Goal: Information Seeking & Learning: Learn about a topic

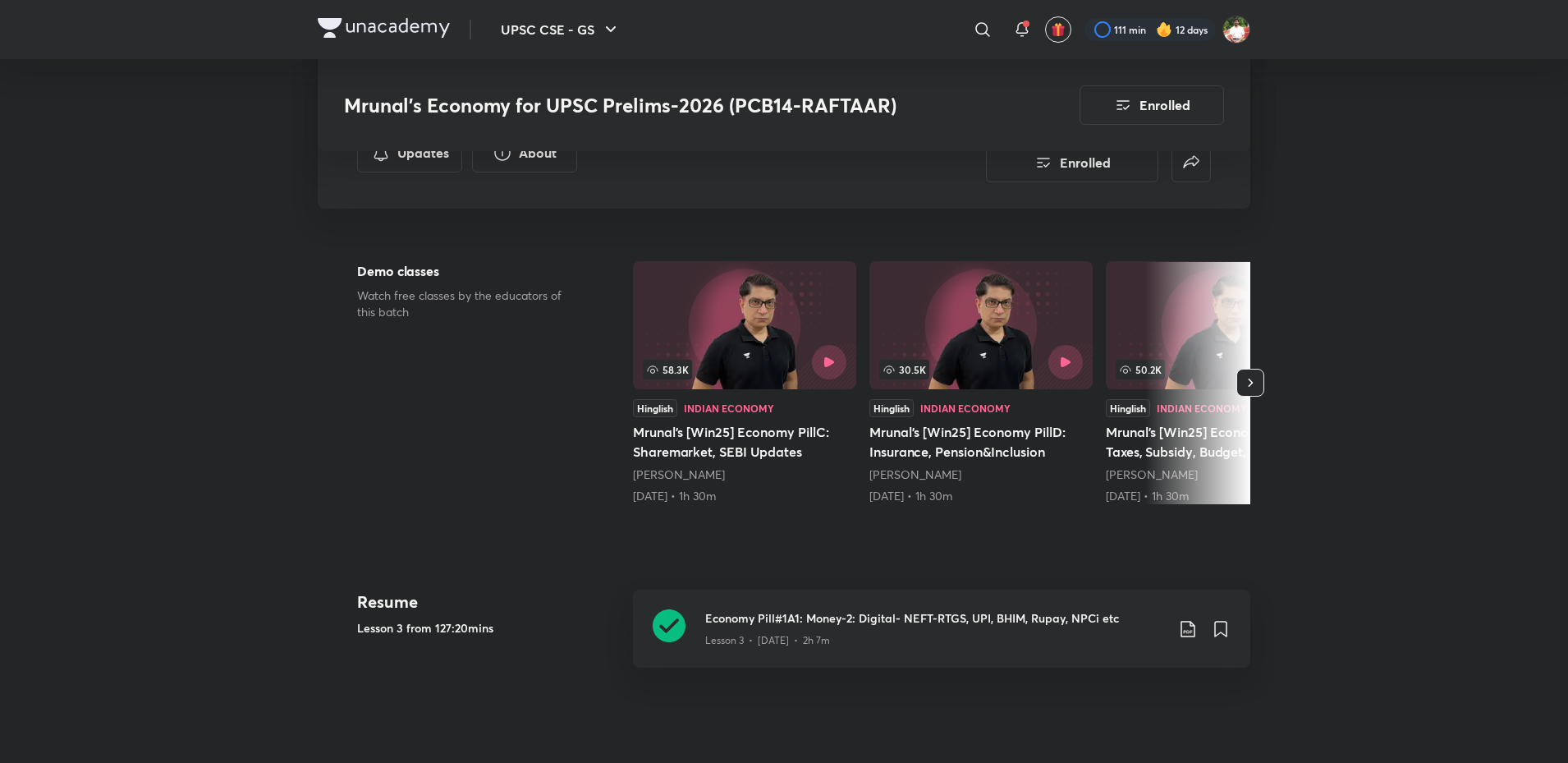
scroll to position [246, 0]
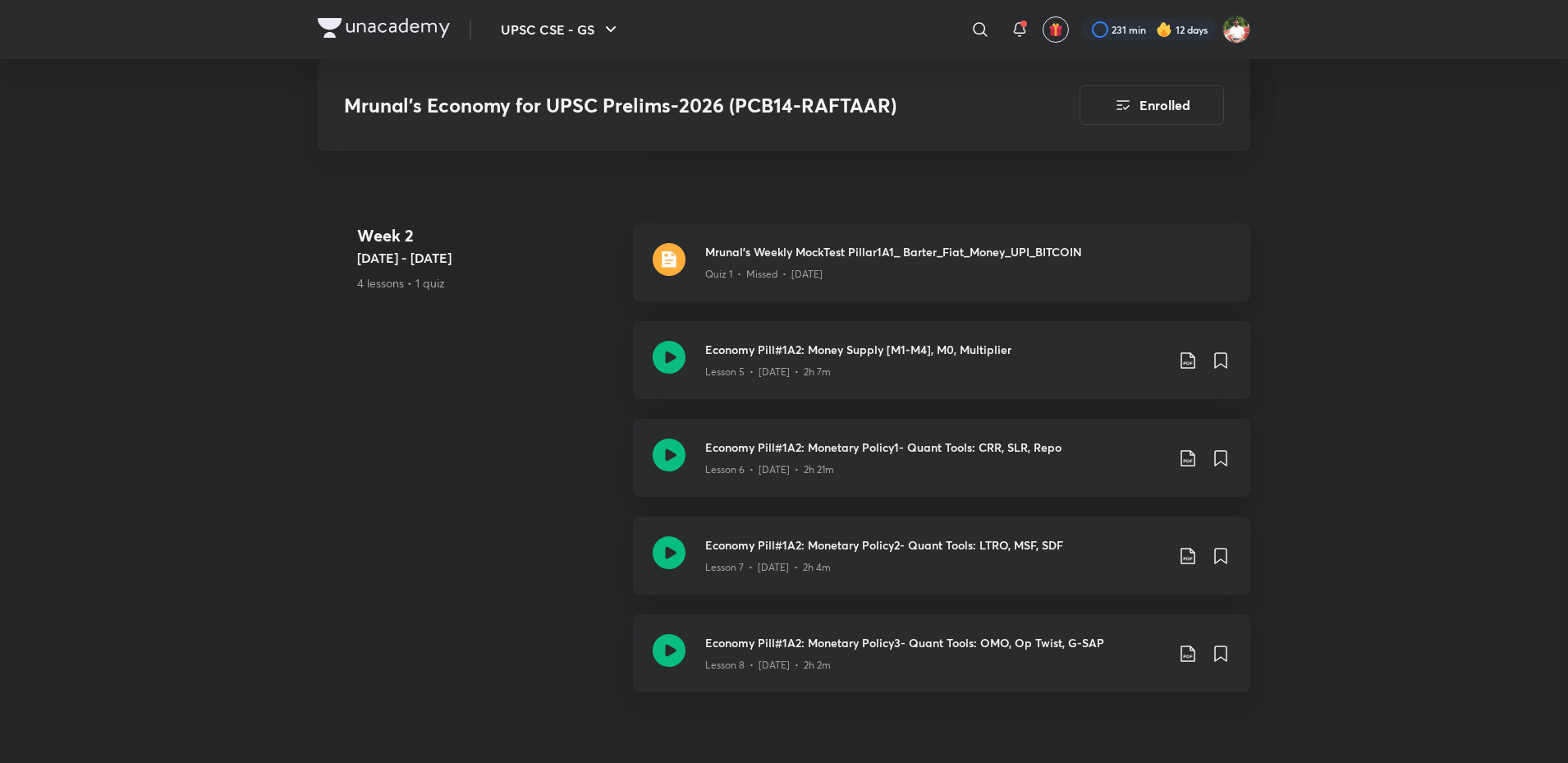
scroll to position [1314, 0]
click at [733, 279] on p "Quiz 1 • Missed • Jul 23" at bounding box center [764, 270] width 117 height 14
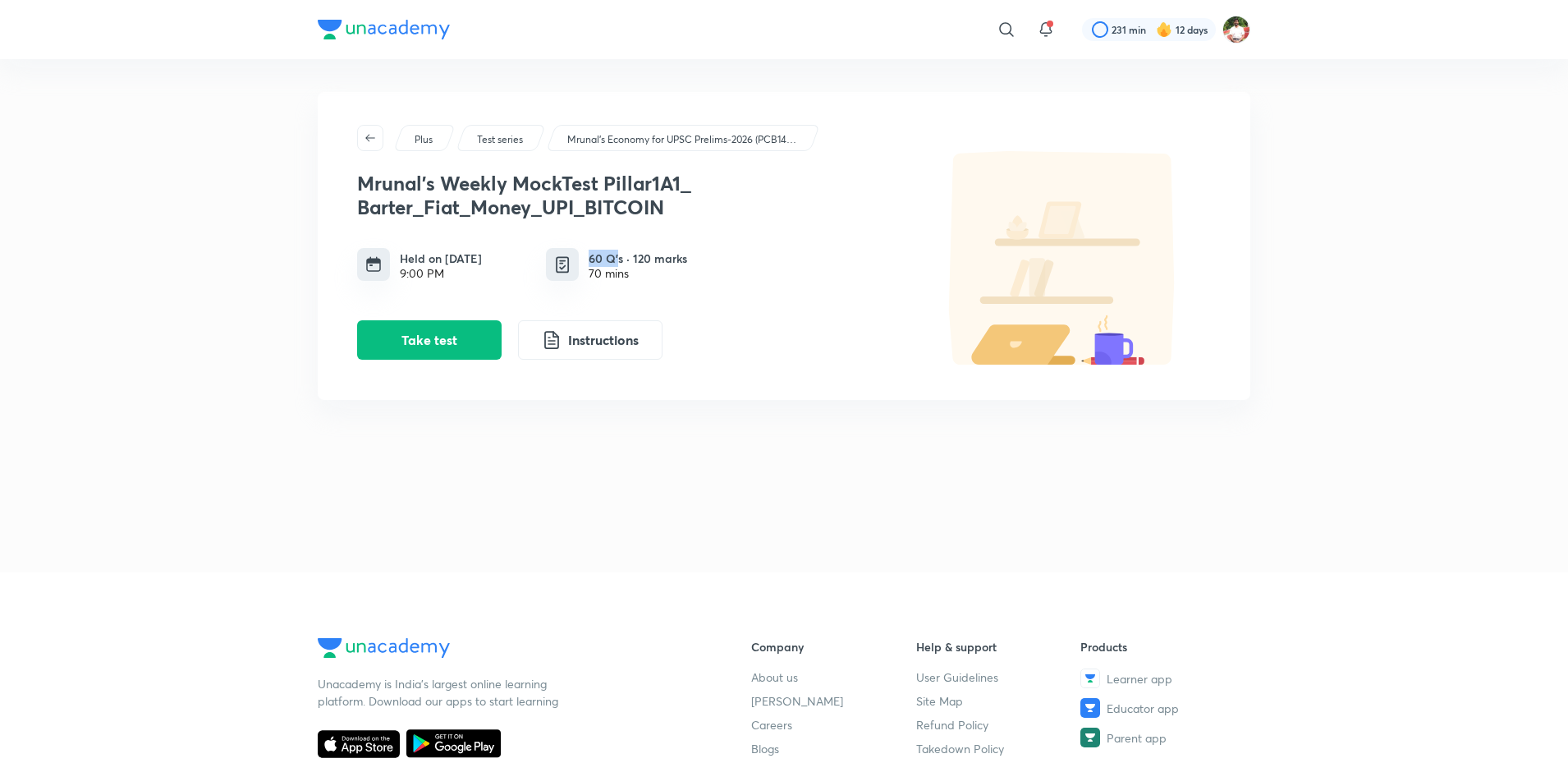
drag, startPoint x: 598, startPoint y: 257, endPoint x: 618, endPoint y: 257, distance: 20.0
click at [618, 257] on div "60 Q’s · 120 marks 70 mins" at bounding box center [632, 264] width 172 height 33
drag, startPoint x: 587, startPoint y: 274, endPoint x: 627, endPoint y: 273, distance: 40.0
click at [627, 273] on div "60 Q’s · 120 marks 70 mins" at bounding box center [632, 264] width 172 height 33
drag, startPoint x: 635, startPoint y: 285, endPoint x: 636, endPoint y: 294, distance: 9.1
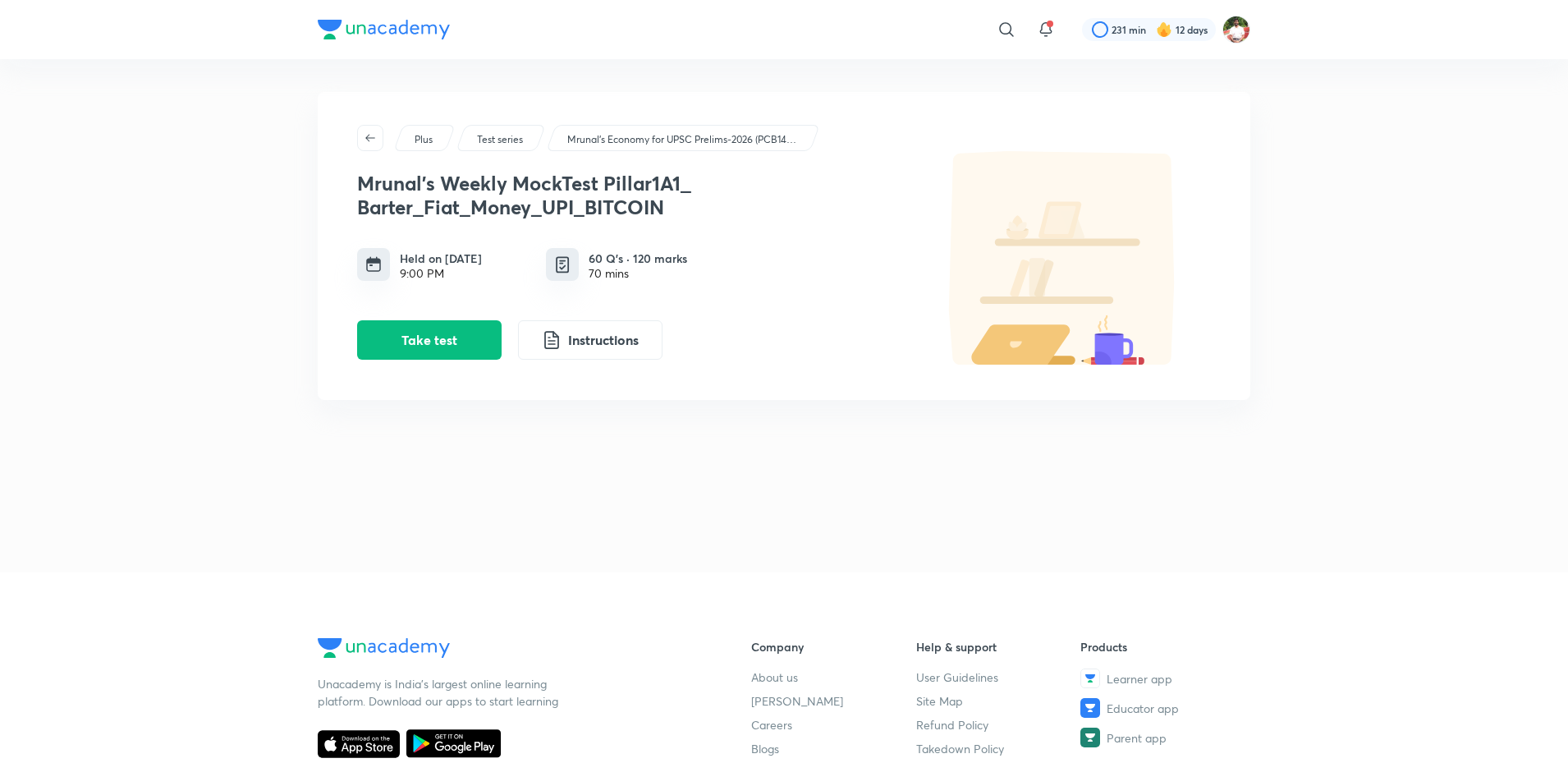
click at [636, 286] on div "Mrunal's Weekly MockTest Pillar1A1_ Barter_Fiat_Money_UPI_BITCOIN Held on Jul 2…" at bounding box center [632, 260] width 550 height 202
click at [624, 326] on button "Instructions" at bounding box center [590, 338] width 144 height 39
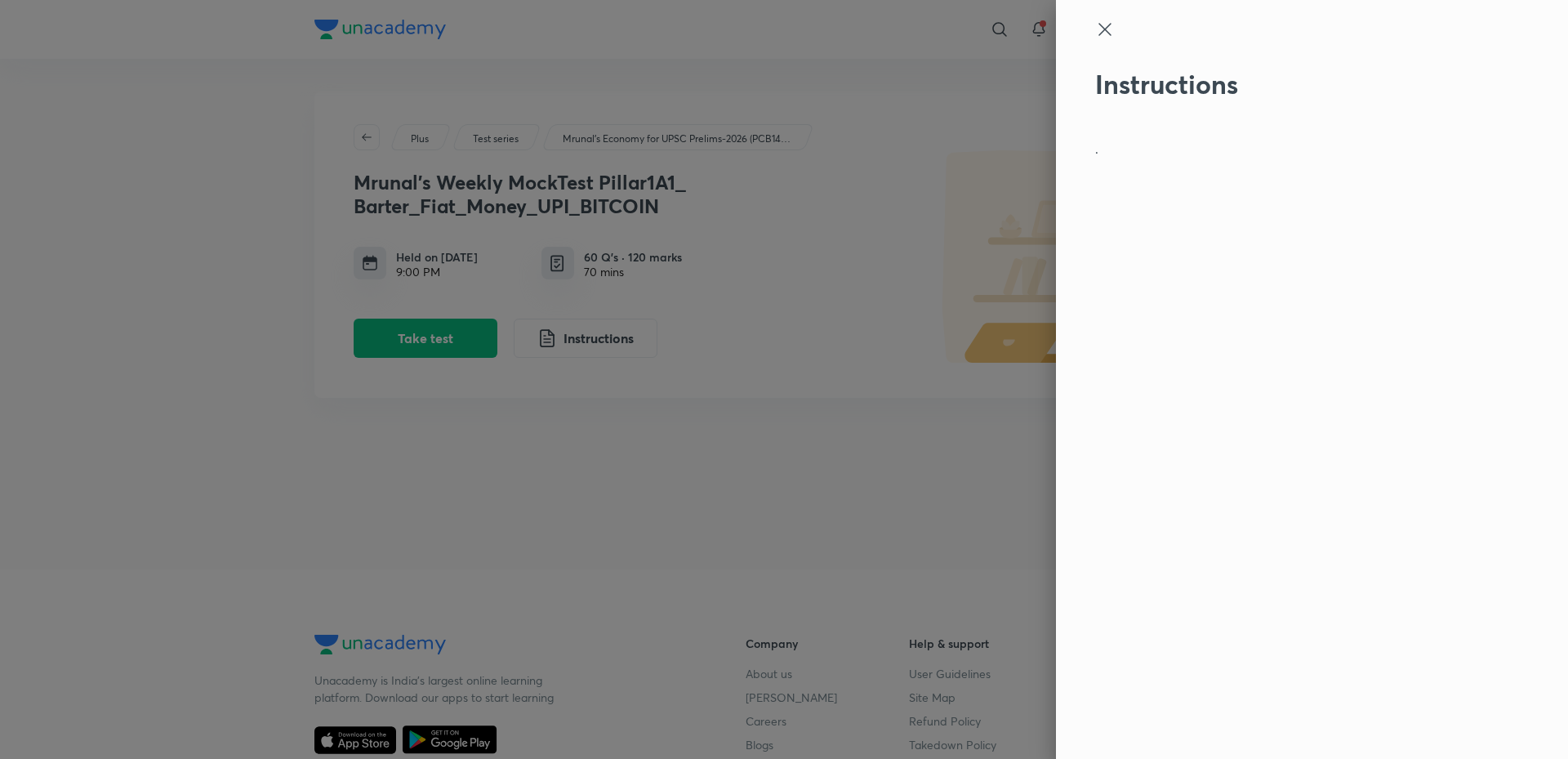
click at [1108, 34] on icon at bounding box center [1104, 29] width 19 height 19
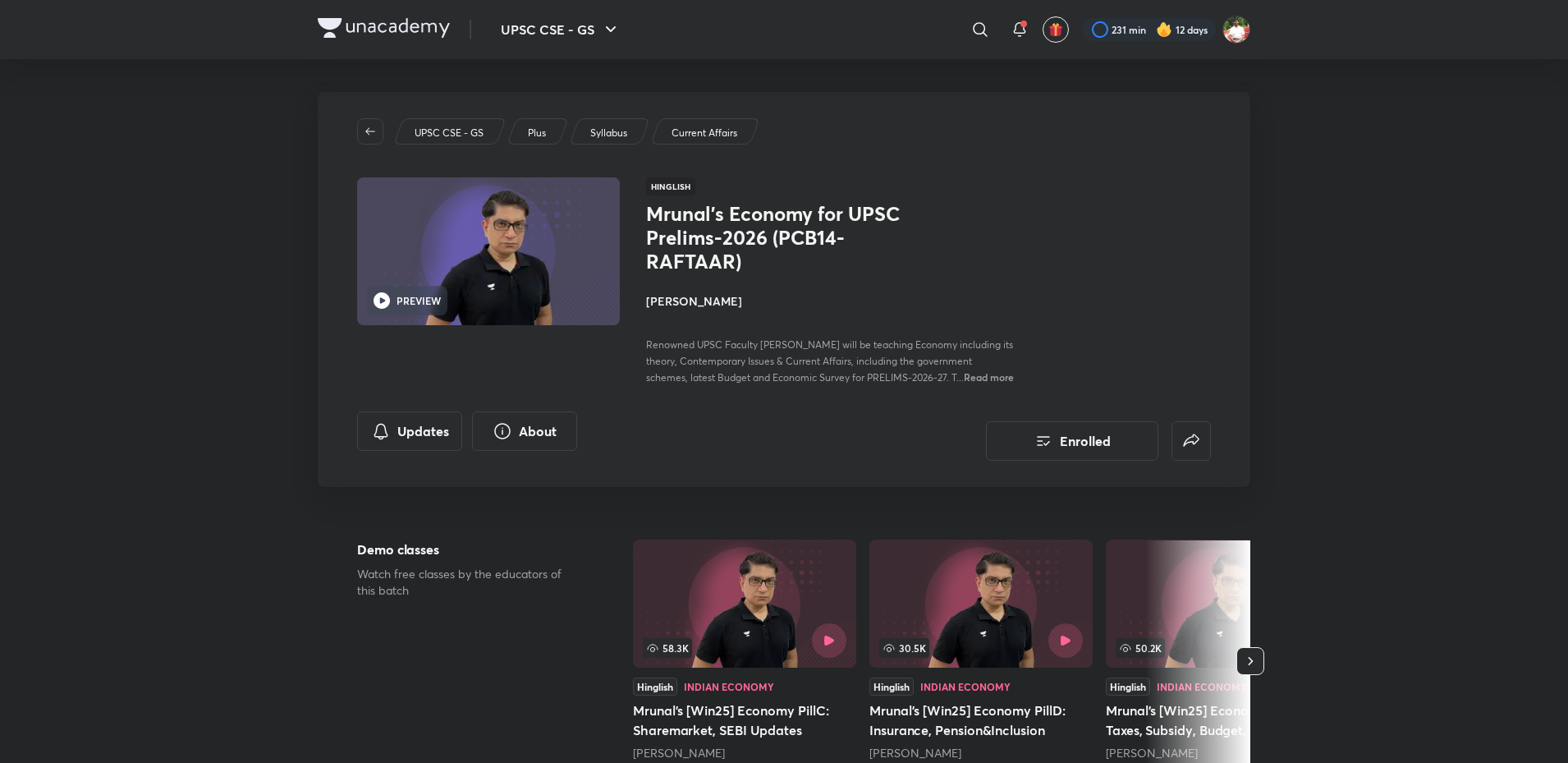
click at [361, 20] on img at bounding box center [384, 27] width 133 height 20
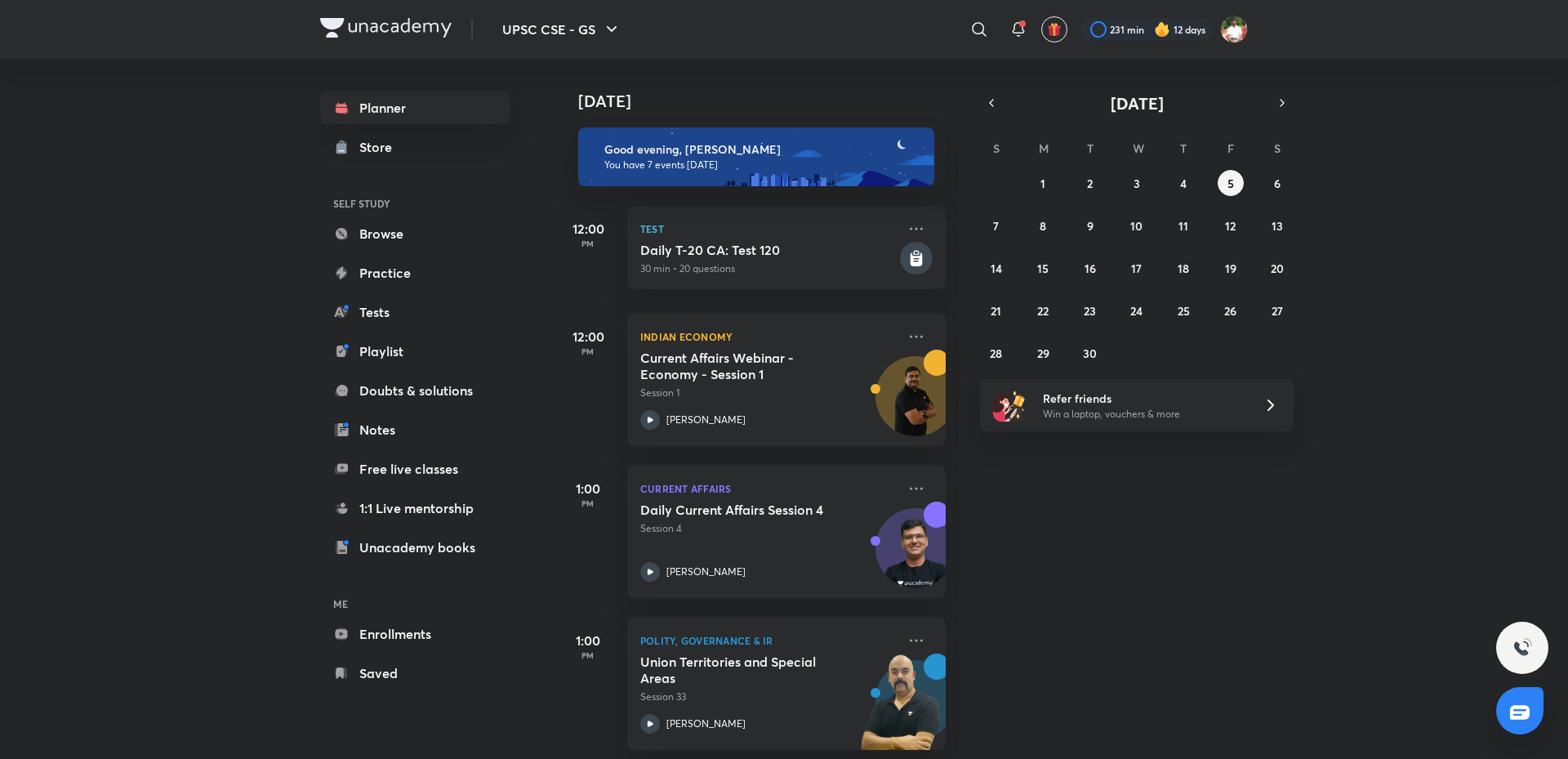
drag, startPoint x: 280, startPoint y: 206, endPoint x: 322, endPoint y: 208, distance: 42.0
click at [280, 206] on div "UPSC CSE - GS ​ 231 min 12 days Planner Store SELF STUDY Browse Practice Tests …" at bounding box center [784, 380] width 1568 height 759
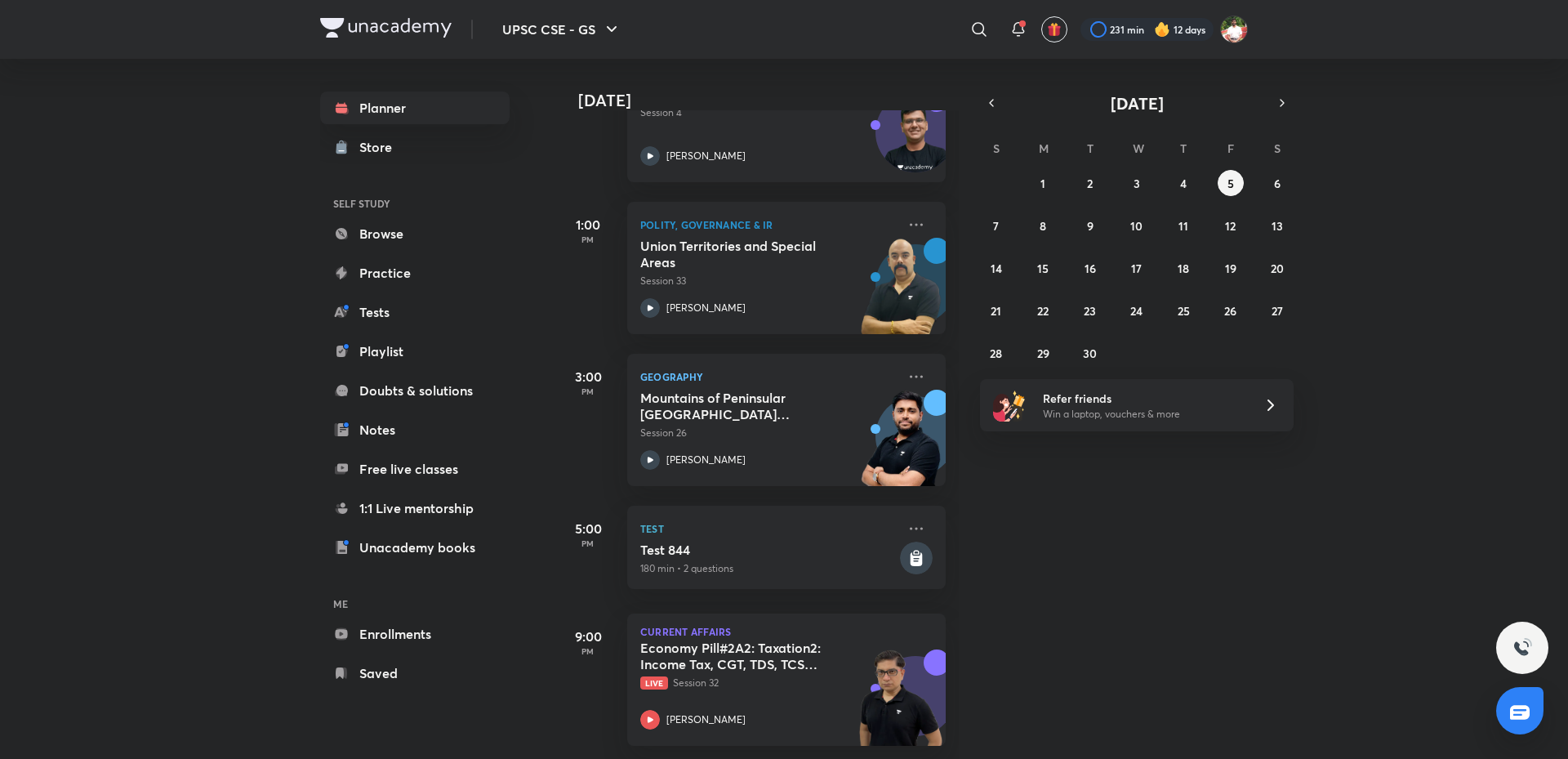
scroll to position [428, 0]
click at [766, 542] on h5 "Test 844" at bounding box center [768, 549] width 256 height 16
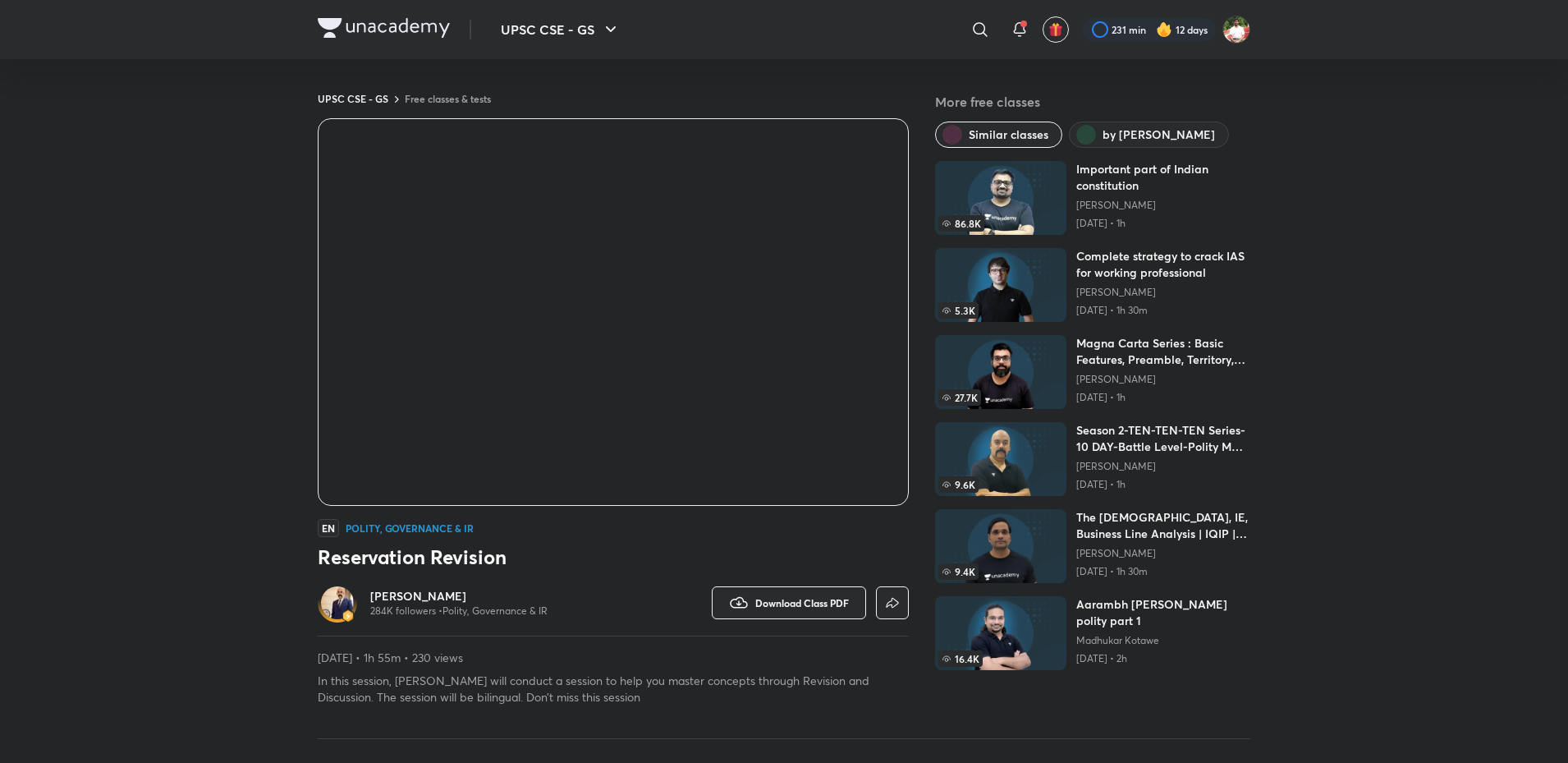
click at [651, 549] on h3 "Reservation Revision" at bounding box center [613, 557] width 591 height 26
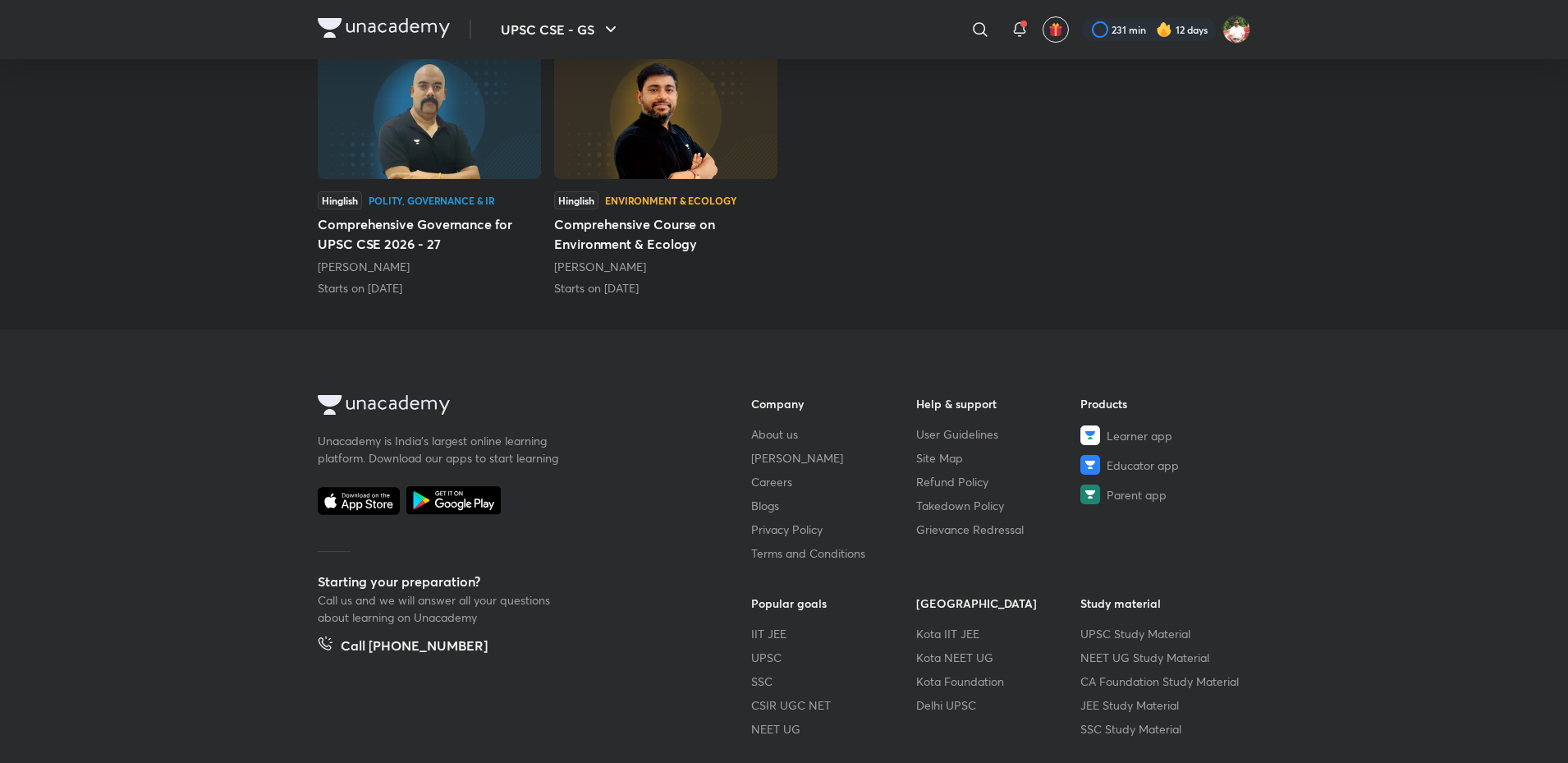
scroll to position [822, 0]
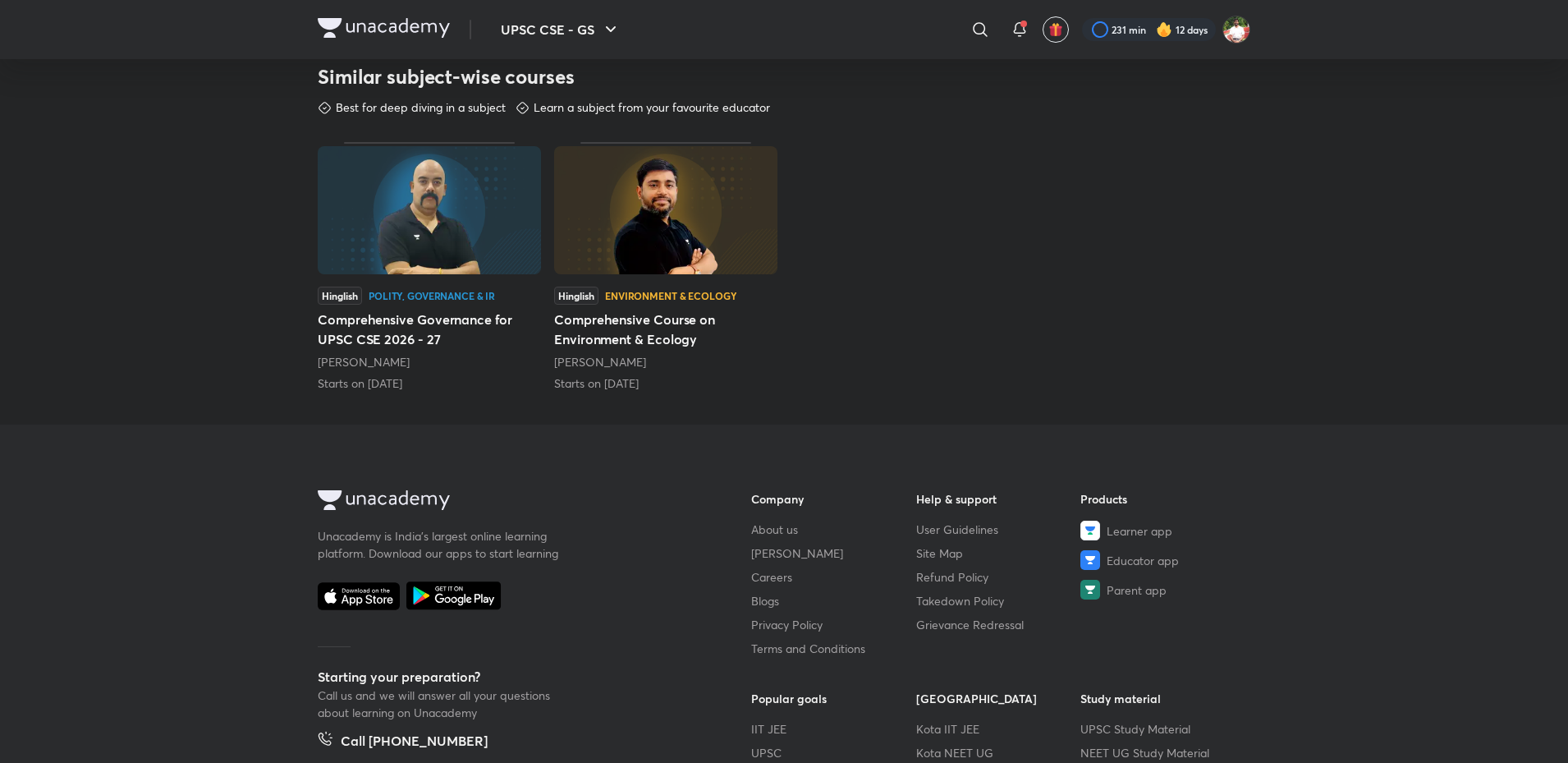
click at [414, 229] on img at bounding box center [429, 210] width 223 height 128
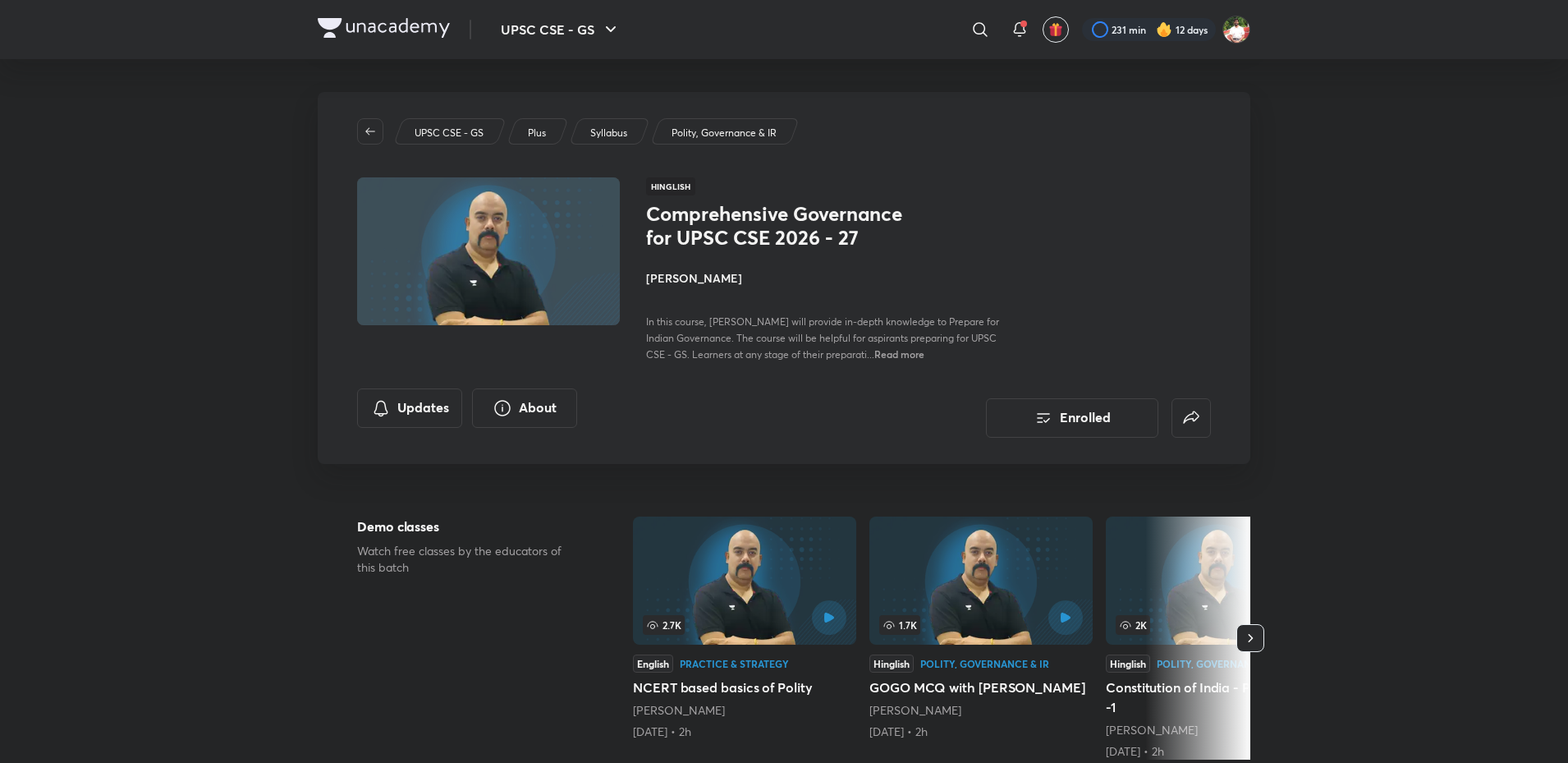
click at [697, 280] on h4 "[PERSON_NAME]" at bounding box center [830, 278] width 368 height 17
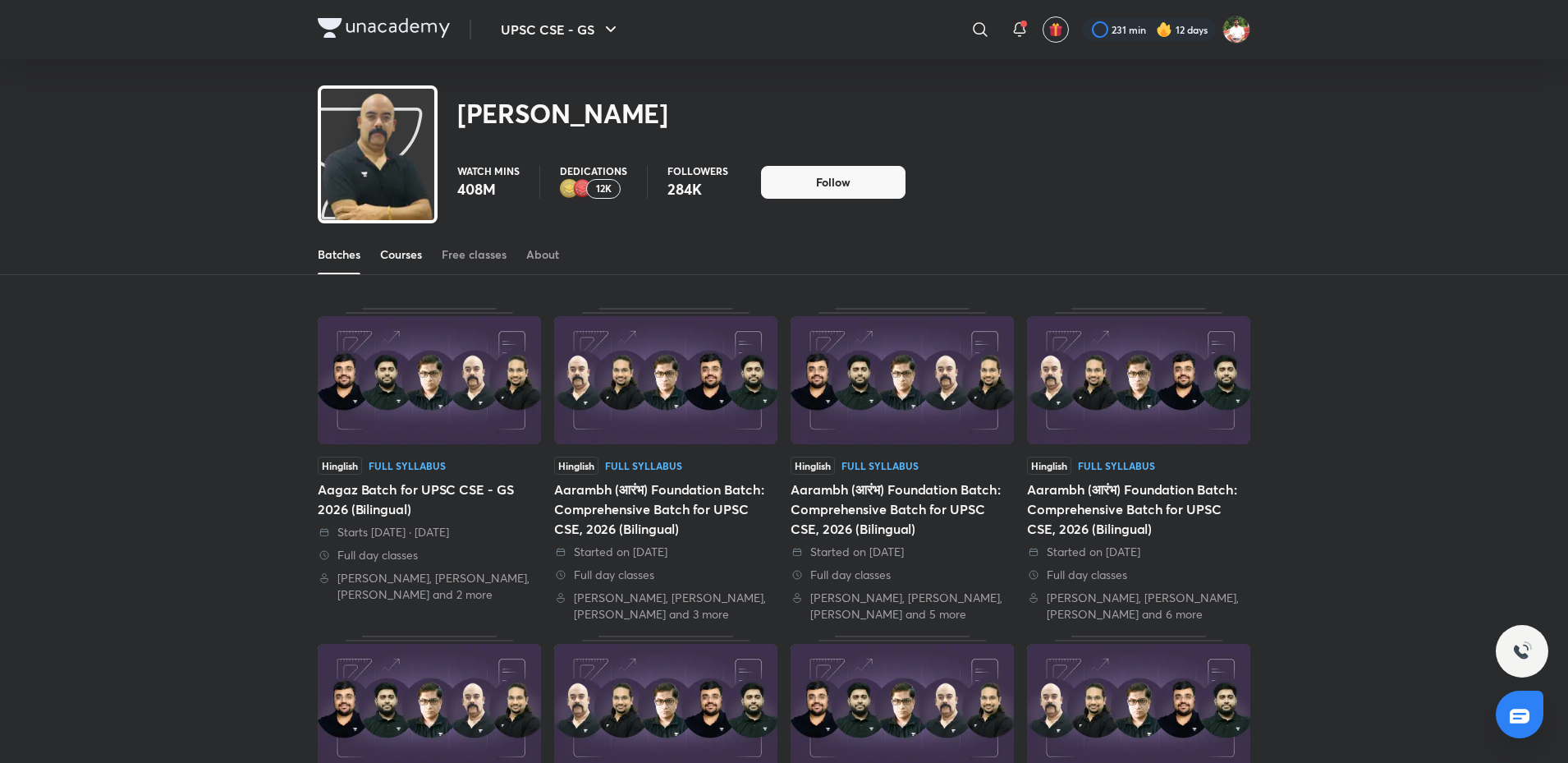
click at [410, 259] on div "Courses" at bounding box center [401, 254] width 42 height 16
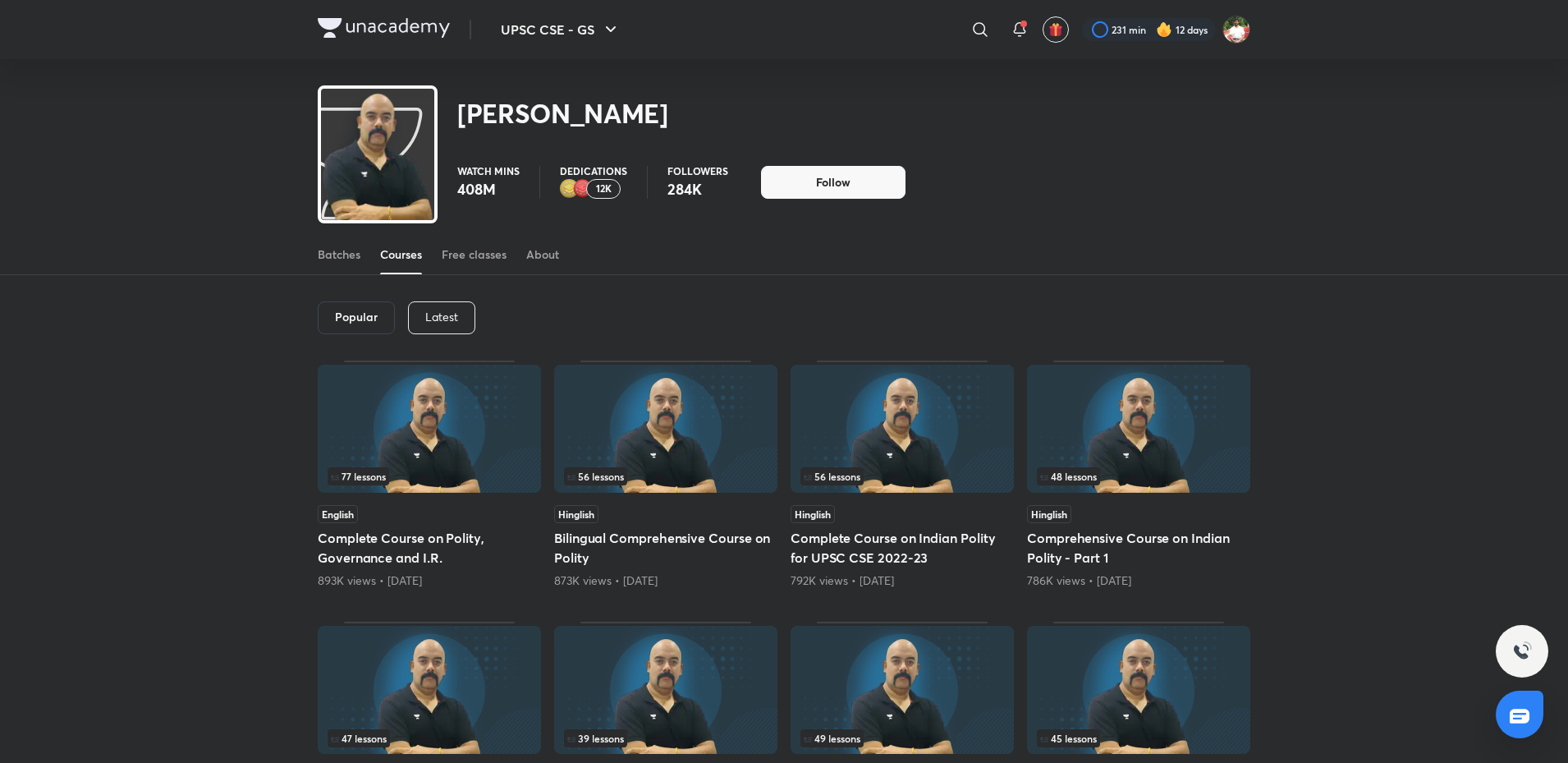
click at [437, 316] on p "Latest" at bounding box center [442, 316] width 33 height 13
click at [456, 314] on h6 "Latest" at bounding box center [441, 316] width 34 height 13
click at [468, 412] on img at bounding box center [429, 428] width 223 height 128
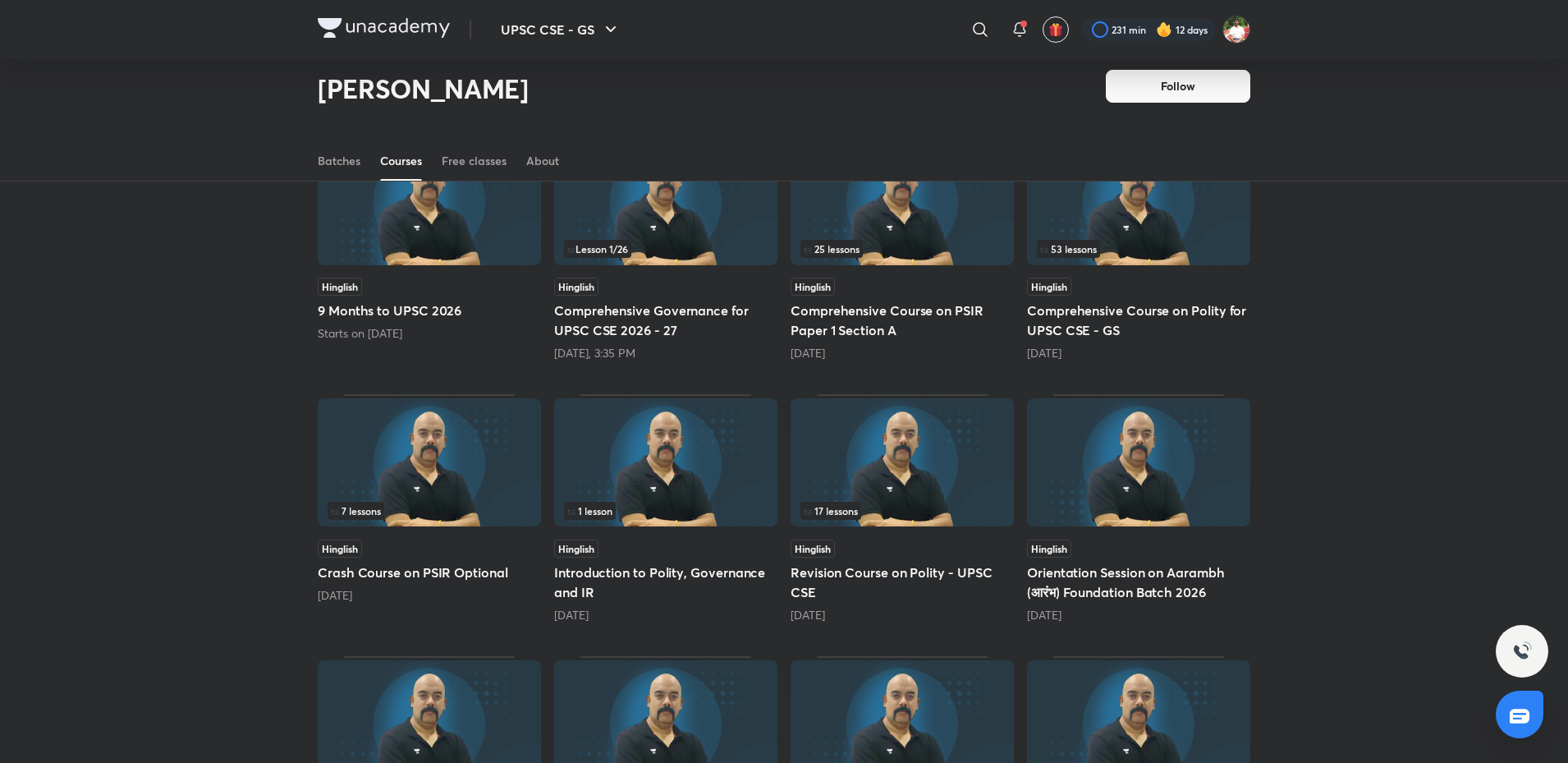
scroll to position [154, 0]
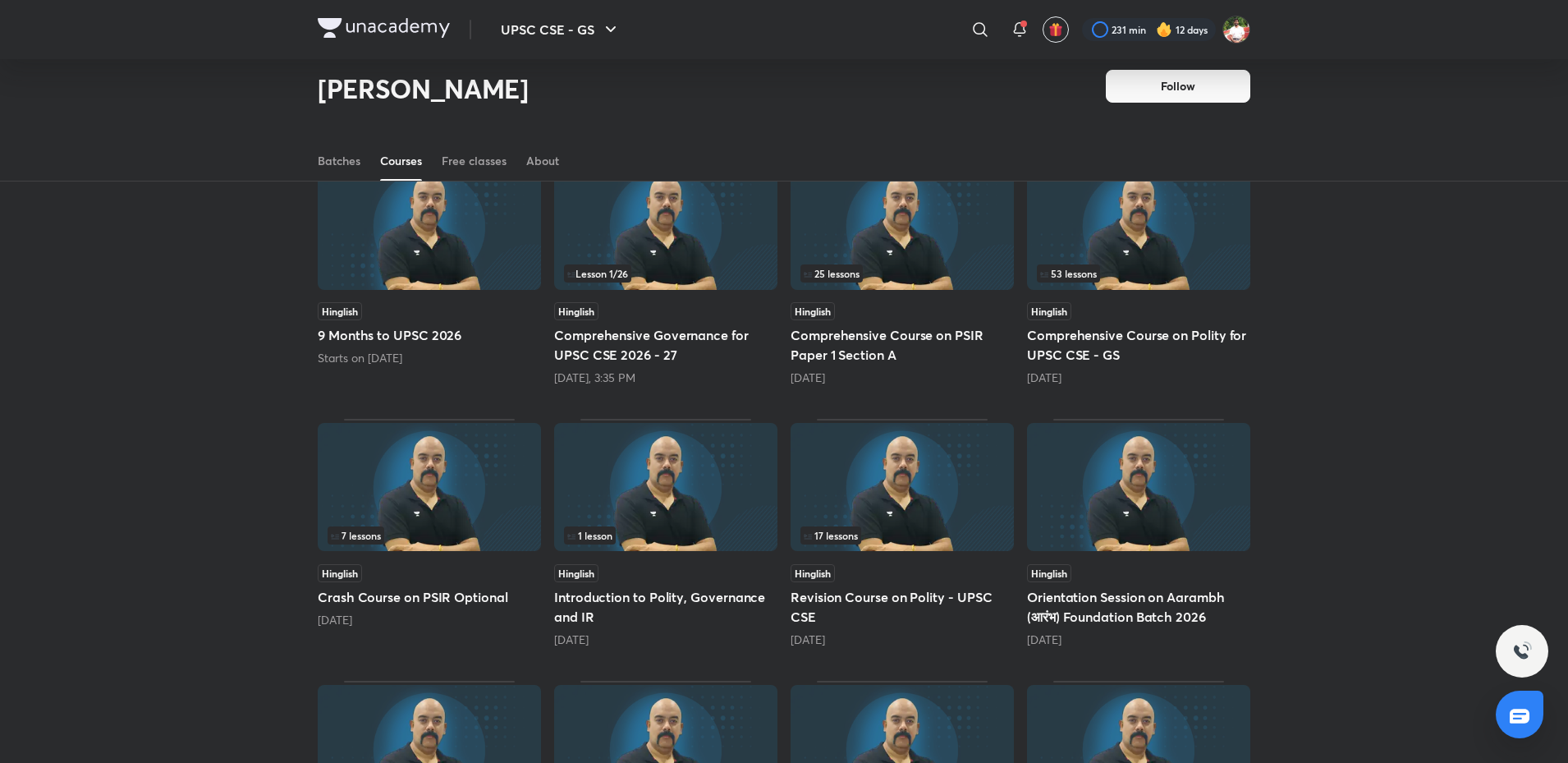
click at [1144, 230] on img at bounding box center [1138, 225] width 223 height 128
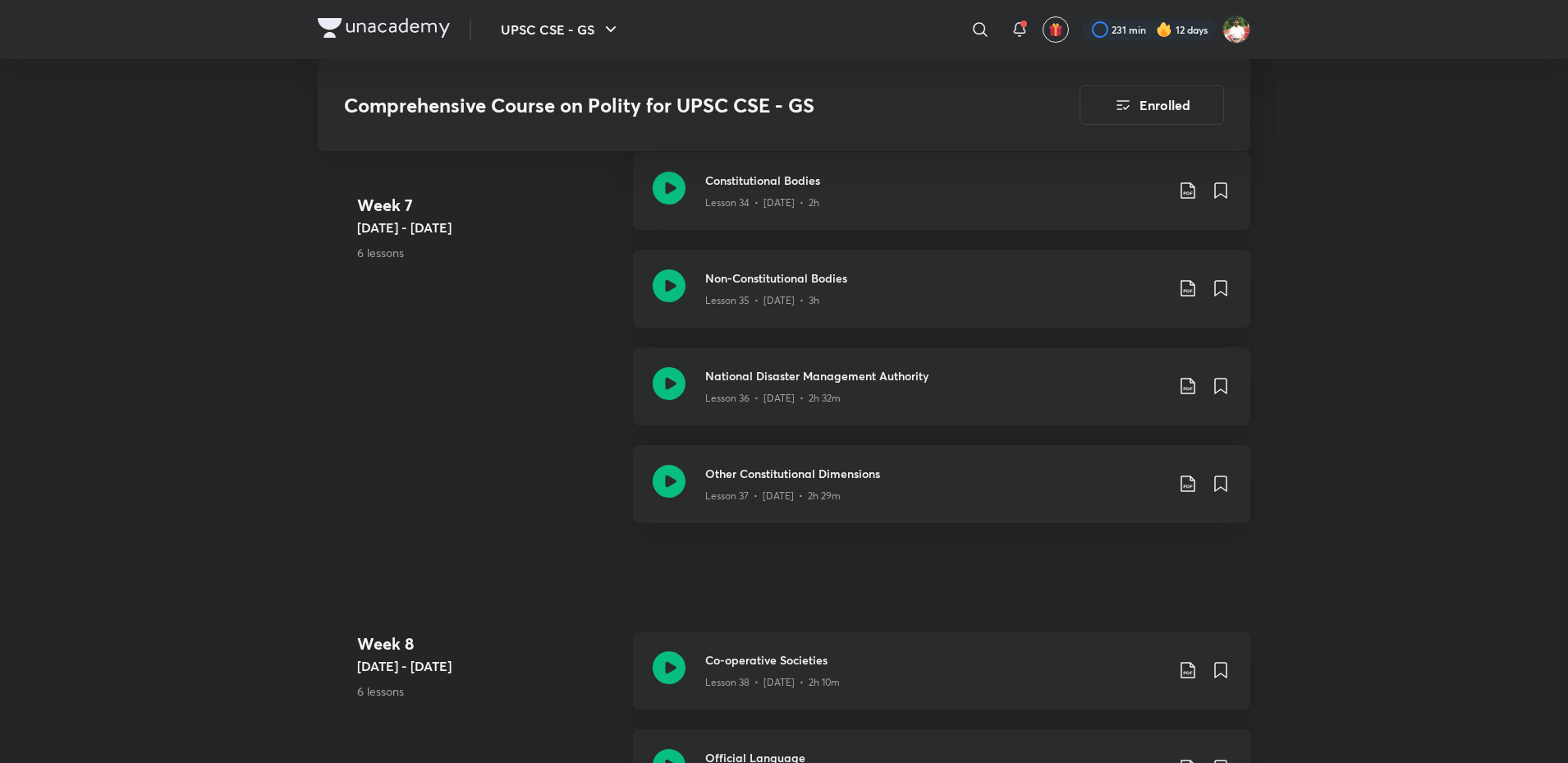
scroll to position [4681, 0]
